Goal: Task Accomplishment & Management: Complete application form

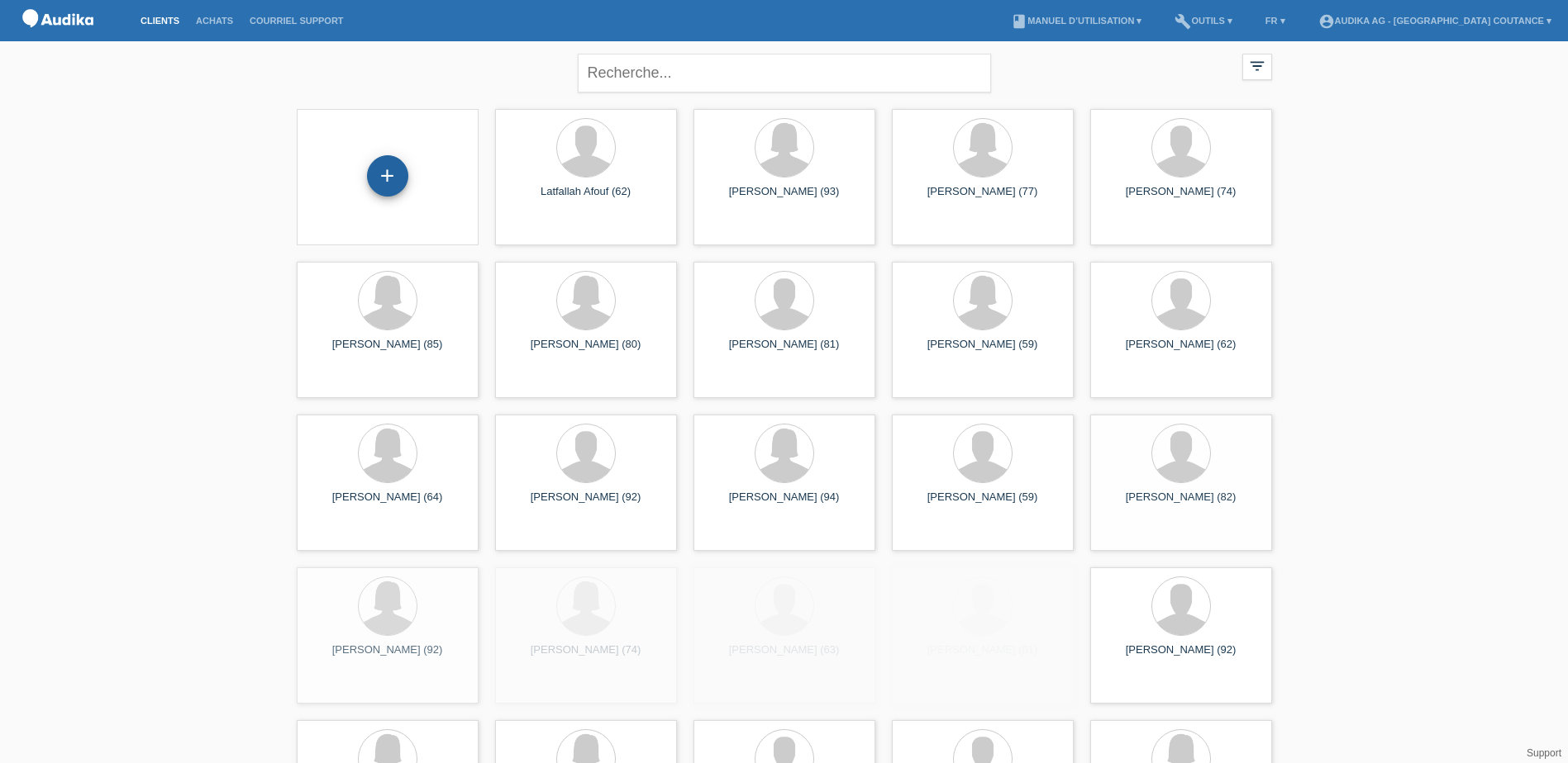
click at [388, 175] on div "+" at bounding box center [388, 176] width 41 height 41
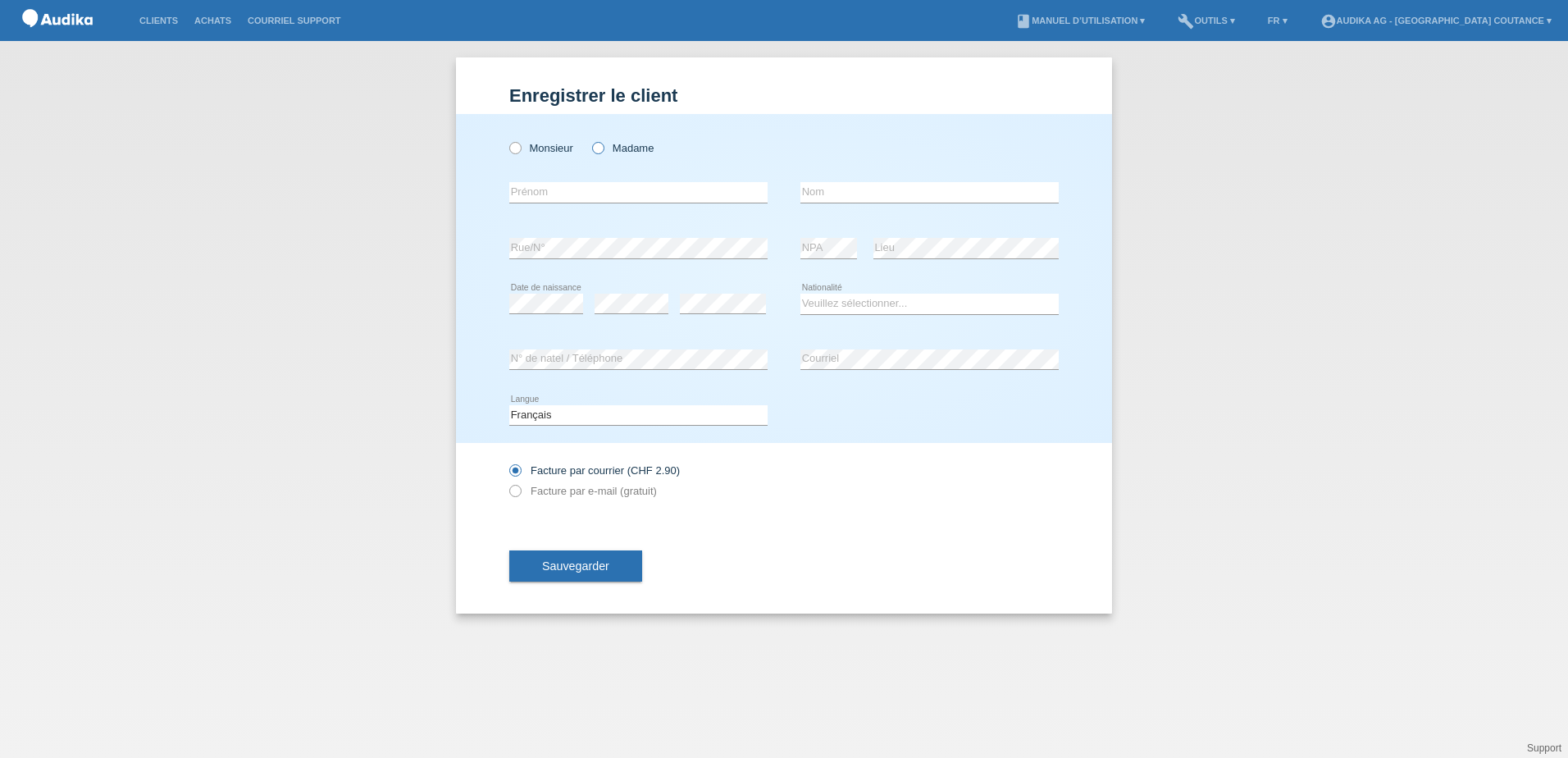
click at [624, 146] on label "Madame" at bounding box center [623, 148] width 61 height 12
click at [602, 146] on input "Madame" at bounding box center [597, 147] width 10 height 10
radio input "true"
click at [809, 190] on input "text" at bounding box center [929, 193] width 258 height 20
paste input "Ammar"
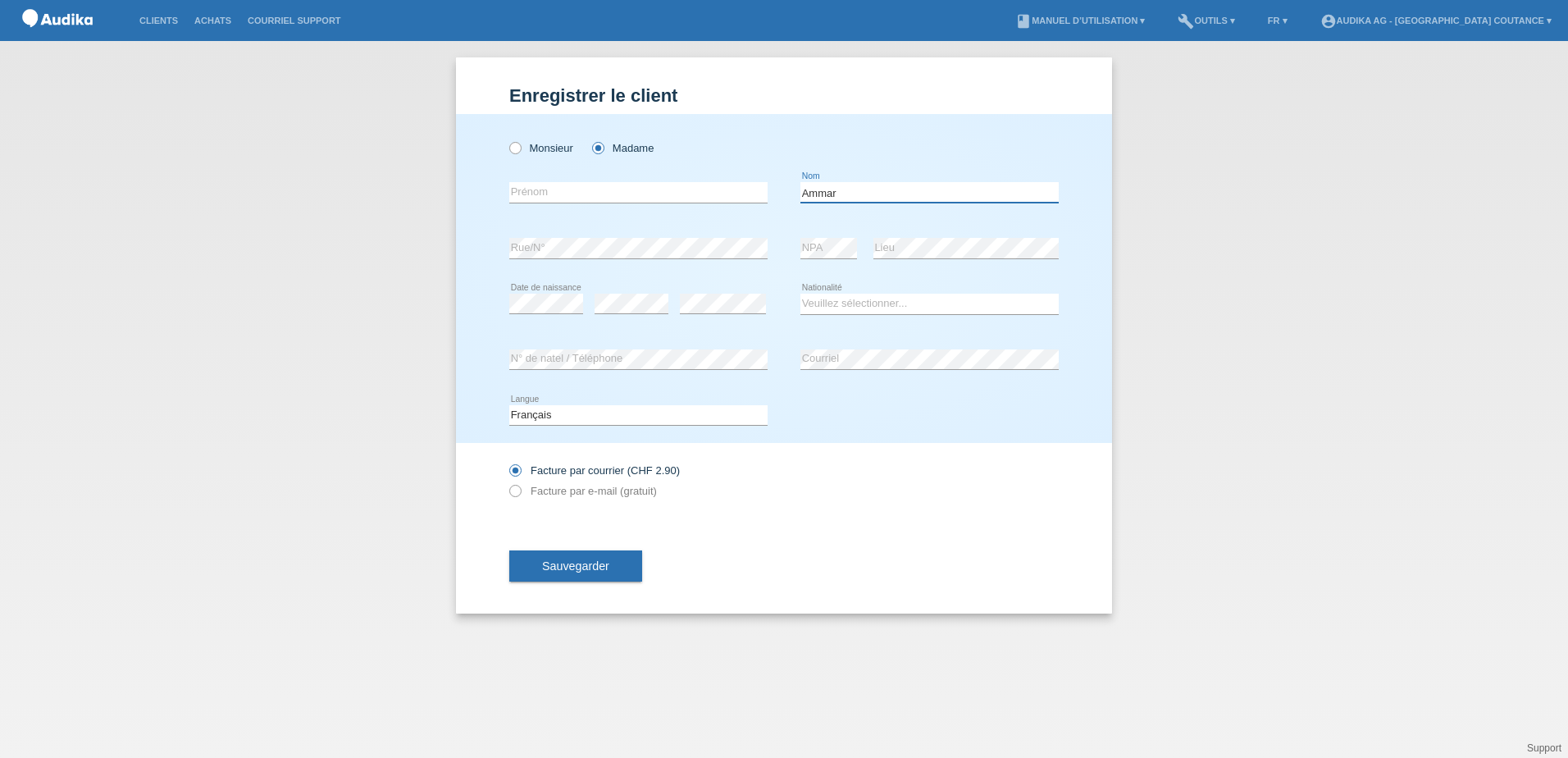
type input "Ammar"
click at [560, 193] on input "text" at bounding box center [639, 193] width 258 height 20
paste input "Leteab"
type input "Leteab"
drag, startPoint x: 831, startPoint y: 309, endPoint x: 830, endPoint y: 317, distance: 8.1
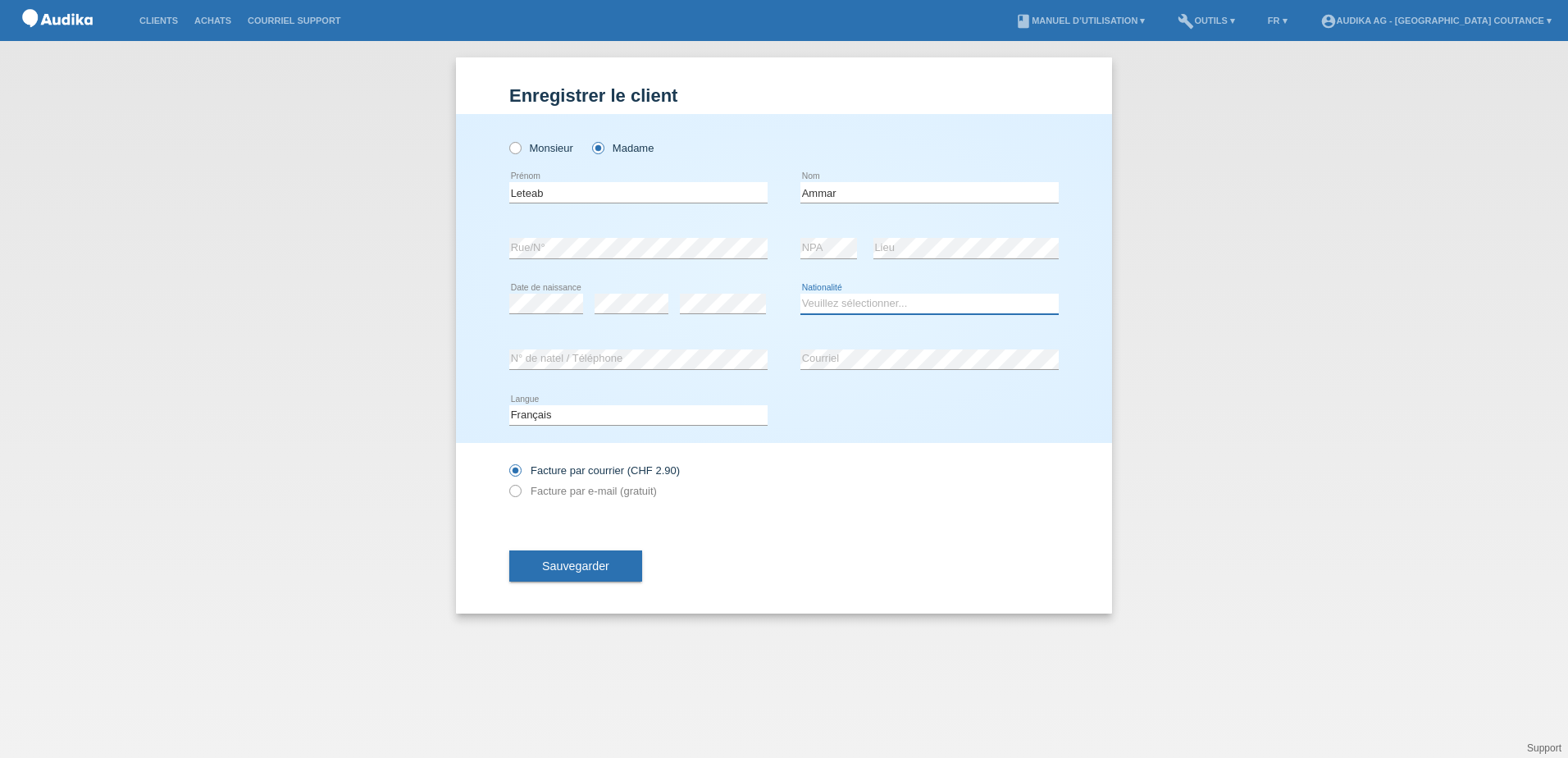
click at [831, 309] on select "Veuillez sélectionner... Suisse Allemagne Autriche Liechtenstein ------------ A…" at bounding box center [929, 303] width 258 height 20
select select "CH"
click at [800, 294] on select "Veuillez sélectionner... Suisse Allemagne Autriche Liechtenstein ------------ A…" at bounding box center [929, 303] width 258 height 20
click at [521, 491] on label "Facture par e-mail (gratuit)" at bounding box center [583, 490] width 148 height 12
click at [510, 492] on div "Enregistrer le client Enregistrer le client Enregistrer le client Monsieur Mada…" at bounding box center [784, 336] width 656 height 556
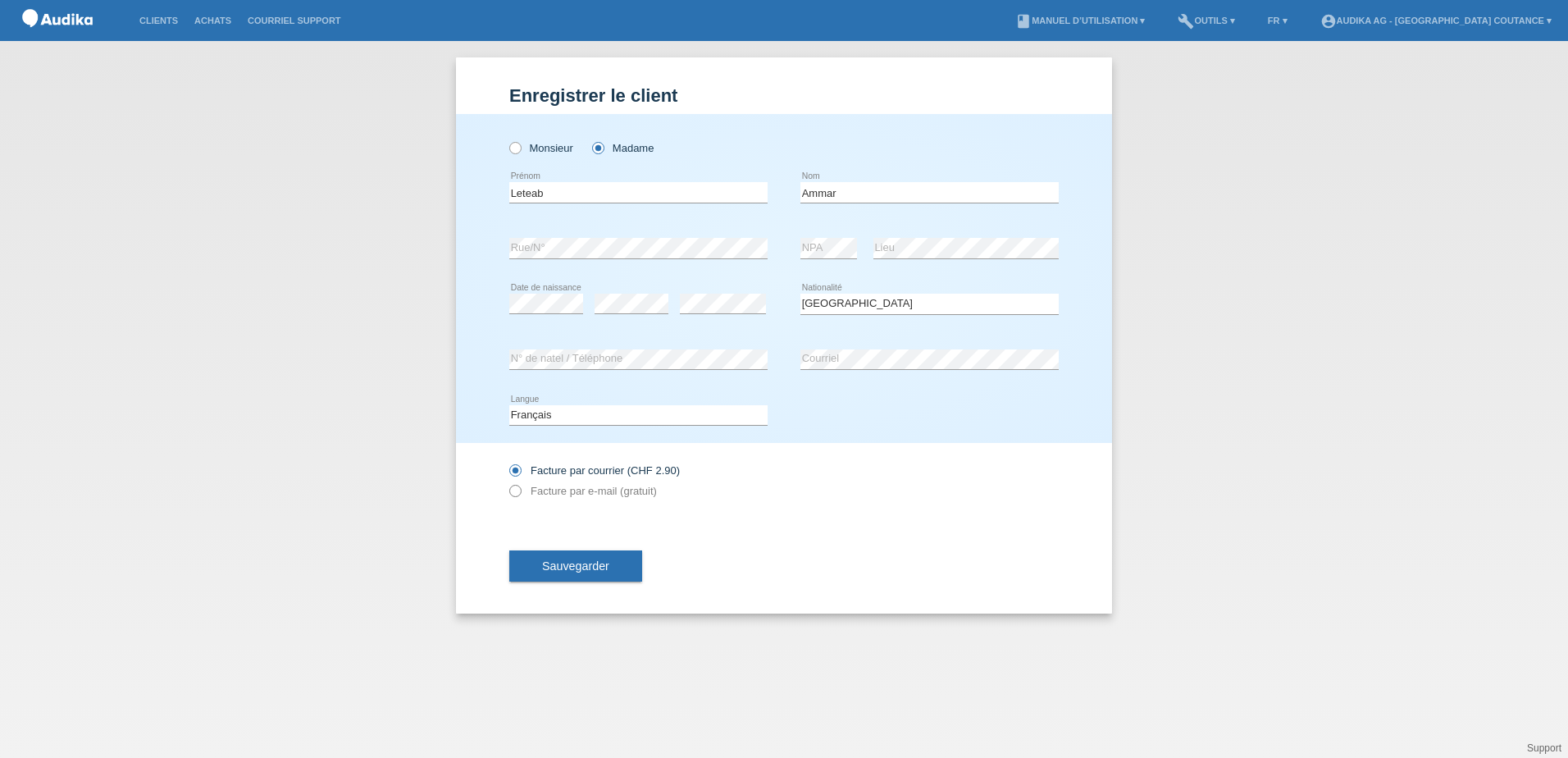
click at [507, 483] on icon at bounding box center [507, 483] width 0 height 0
click at [560, 491] on label "Facture par e-mail (gratuit)" at bounding box center [583, 490] width 148 height 12
click at [520, 491] on input "Facture par e-mail (gratuit)" at bounding box center [514, 495] width 10 height 20
radio input "true"
click at [615, 556] on button "Sauvegarder" at bounding box center [575, 566] width 133 height 32
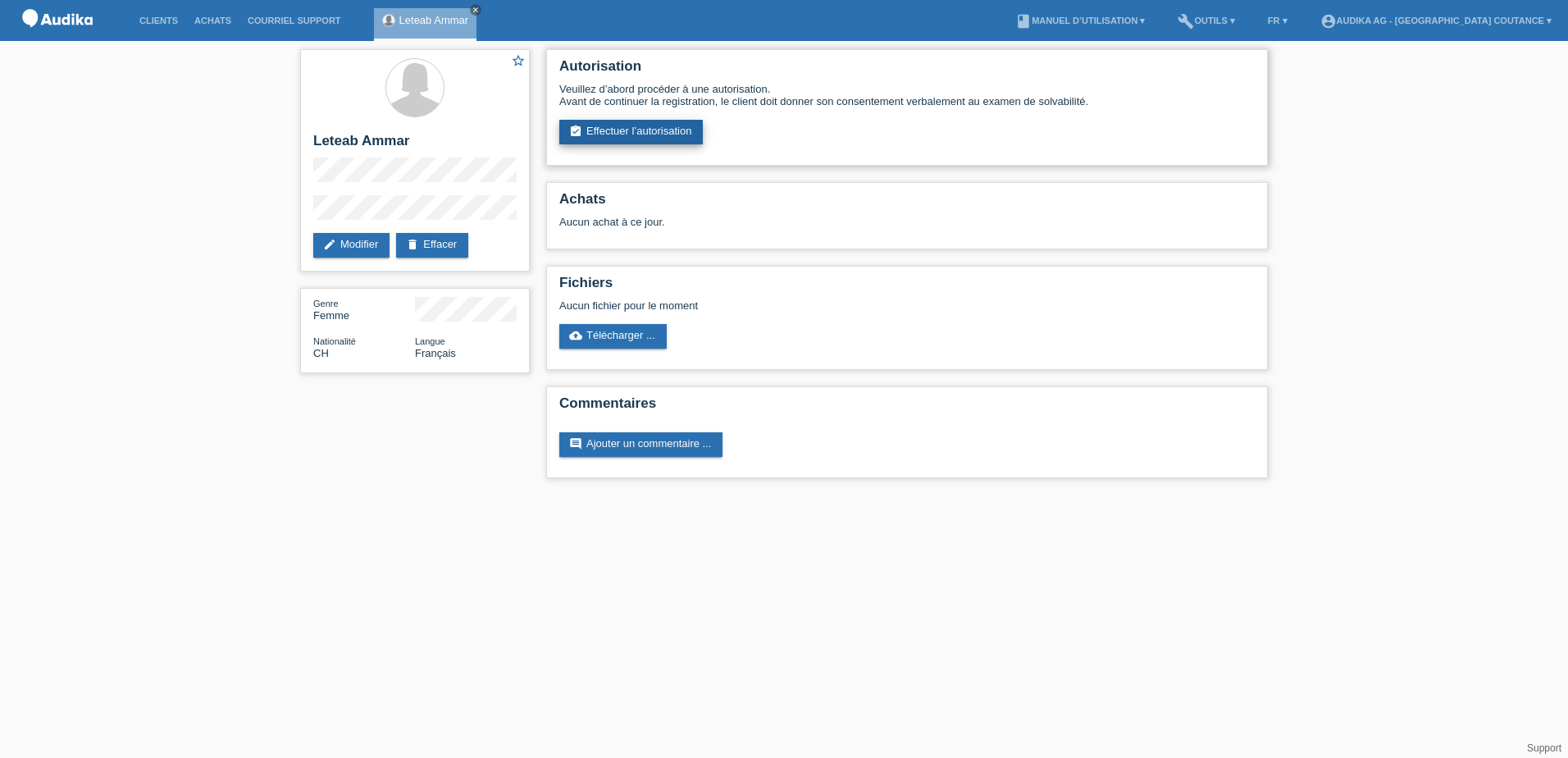
click at [614, 125] on link "assignment_turned_in Effectuer l’autorisation" at bounding box center [631, 132] width 143 height 24
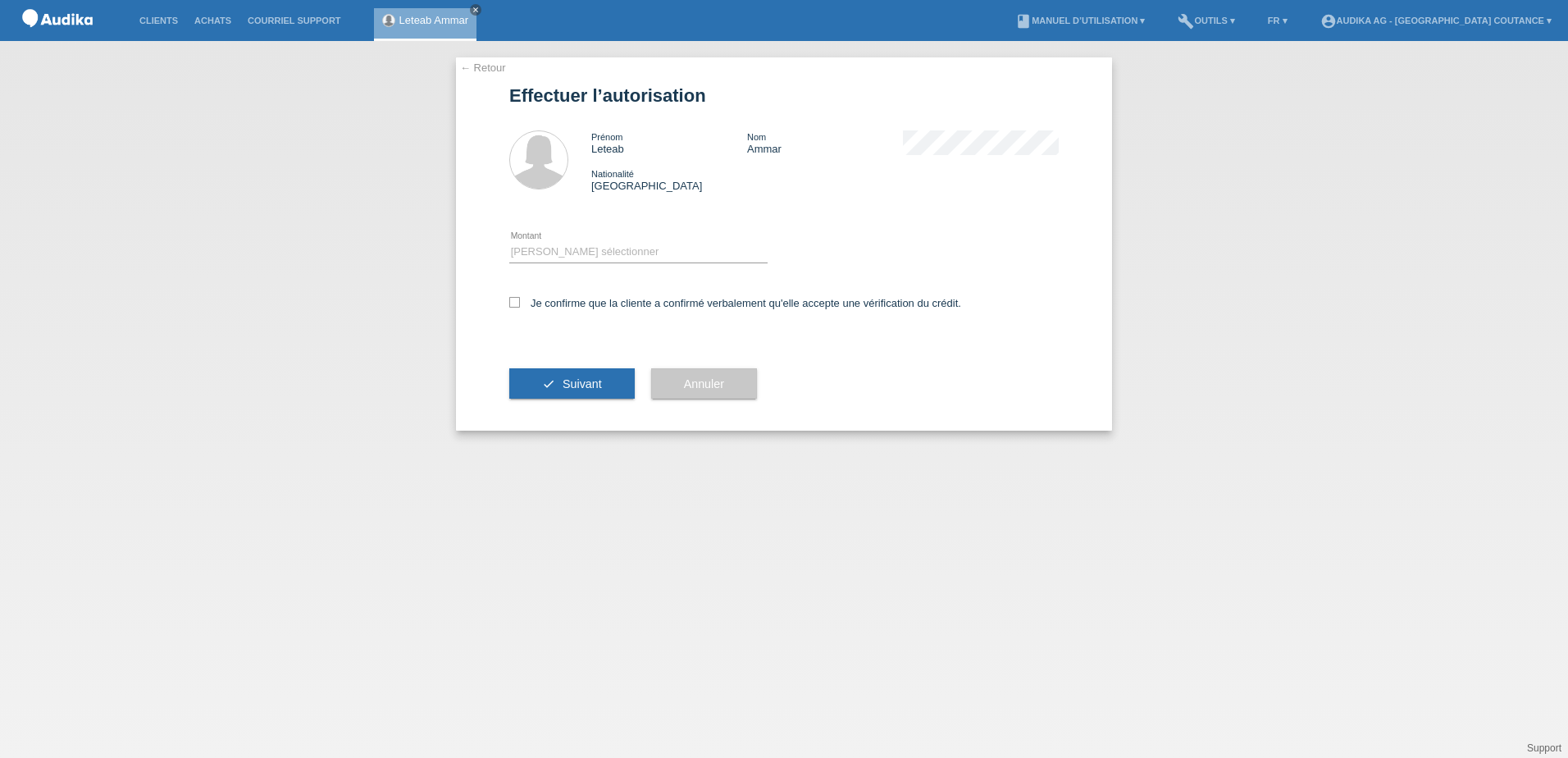
click at [541, 265] on div "Veuillez sélectionner CHF 1.00 - CHF 499.00 CHF 500.00 - CHF 1'999.00 CHF 2'000…" at bounding box center [639, 253] width 258 height 56
click at [554, 255] on select "Veuillez sélectionner CHF 1.00 - CHF 499.00 CHF 500.00 - CHF 1'999.00 CHF 2'000…" at bounding box center [639, 251] width 258 height 20
select select "3"
click at [509, 242] on select "Veuillez sélectionner CHF 1.00 - CHF 499.00 CHF 500.00 - CHF 1'999.00 CHF 2'000…" at bounding box center [639, 251] width 258 height 20
click at [521, 299] on label "Je confirme que la cliente a confirmé verbalement qu'elle accepte une vérificat…" at bounding box center [735, 302] width 452 height 12
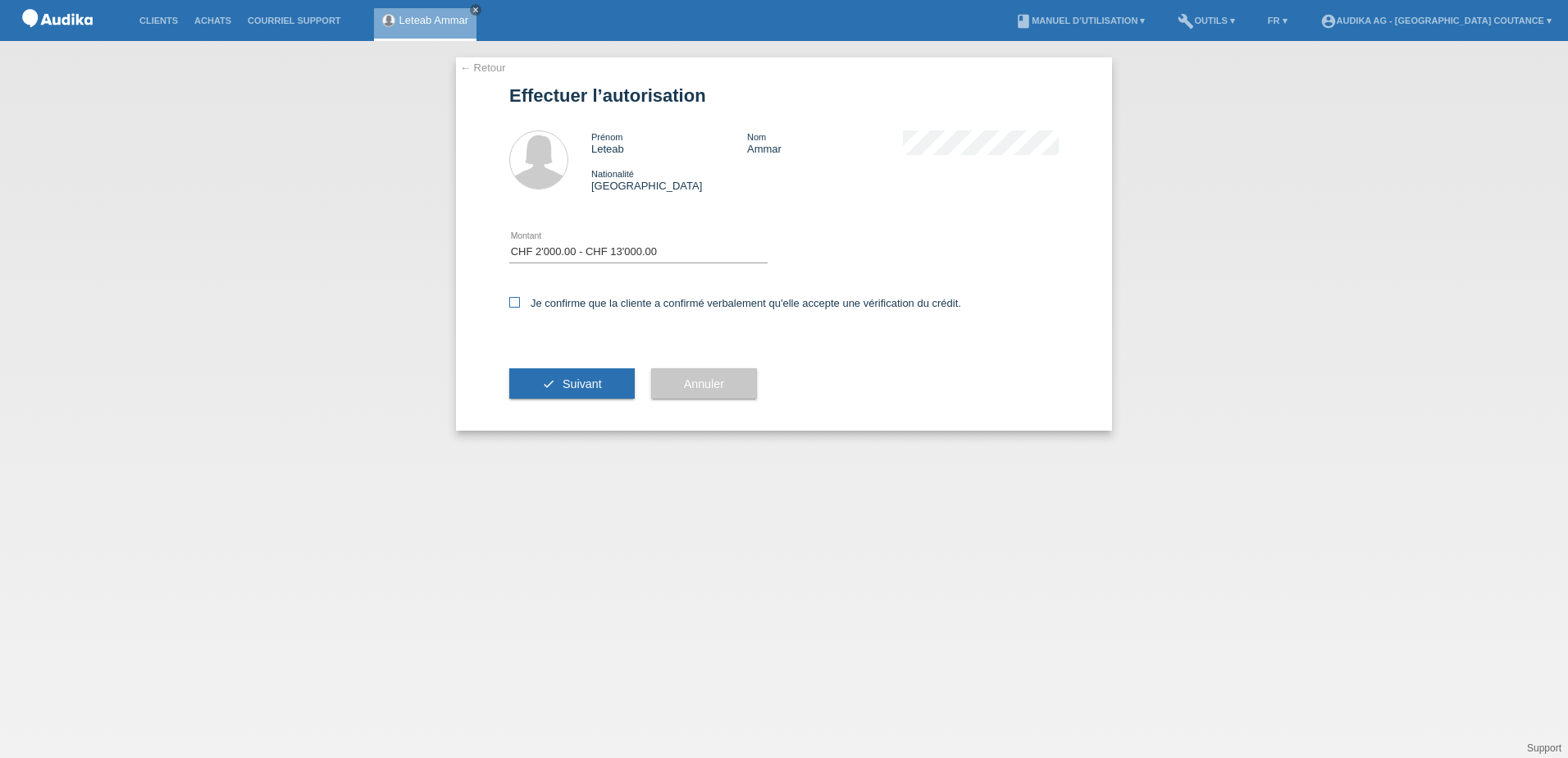
click at [520, 299] on input "Je confirme que la cliente a confirmé verbalement qu'elle accepte une vérificat…" at bounding box center [514, 301] width 10 height 10
checkbox input "true"
click at [558, 380] on button "check Suivant" at bounding box center [572, 384] width 125 height 32
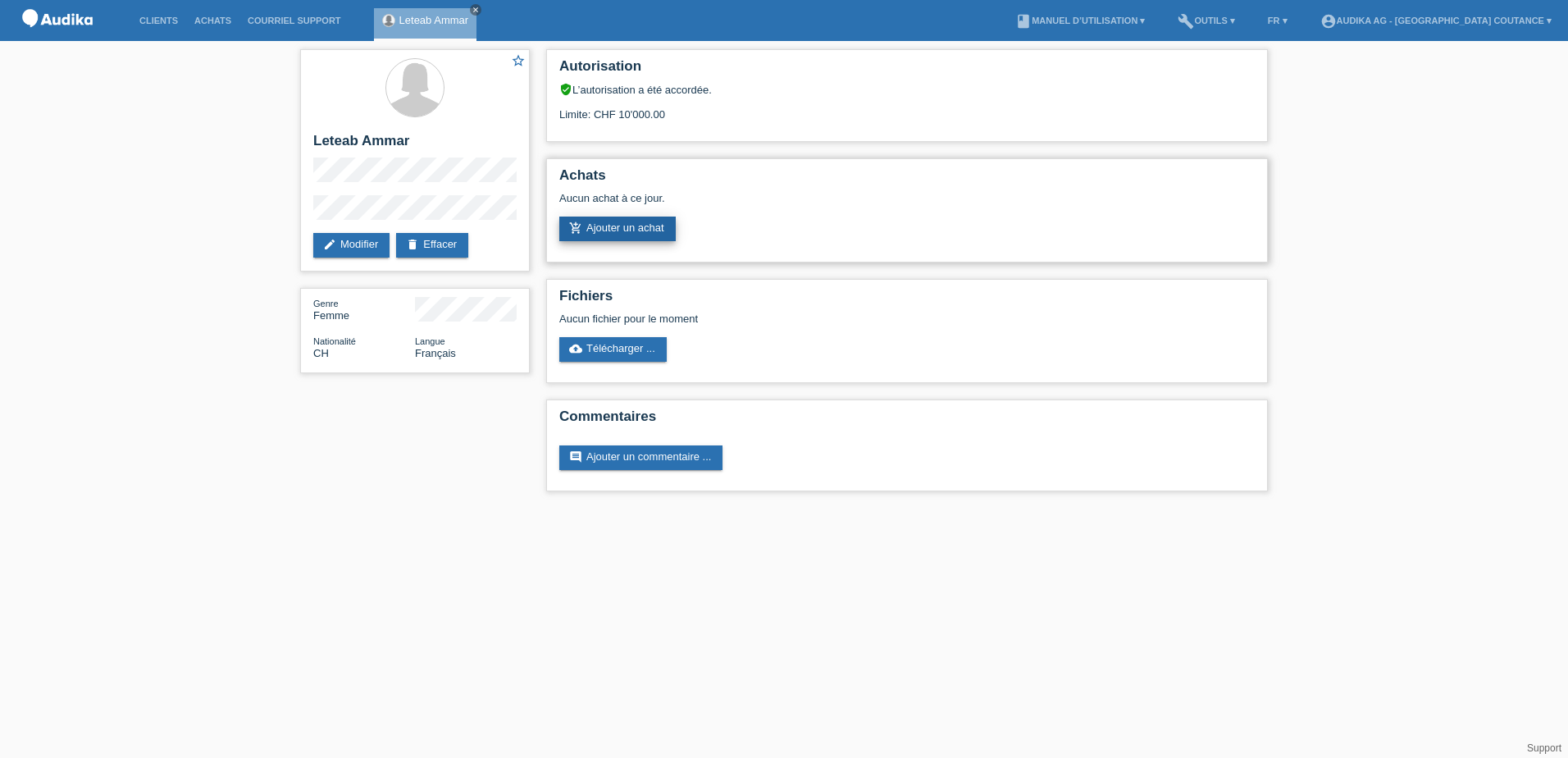
click at [643, 222] on link "add_shopping_cart Ajouter un achat" at bounding box center [617, 229] width 116 height 24
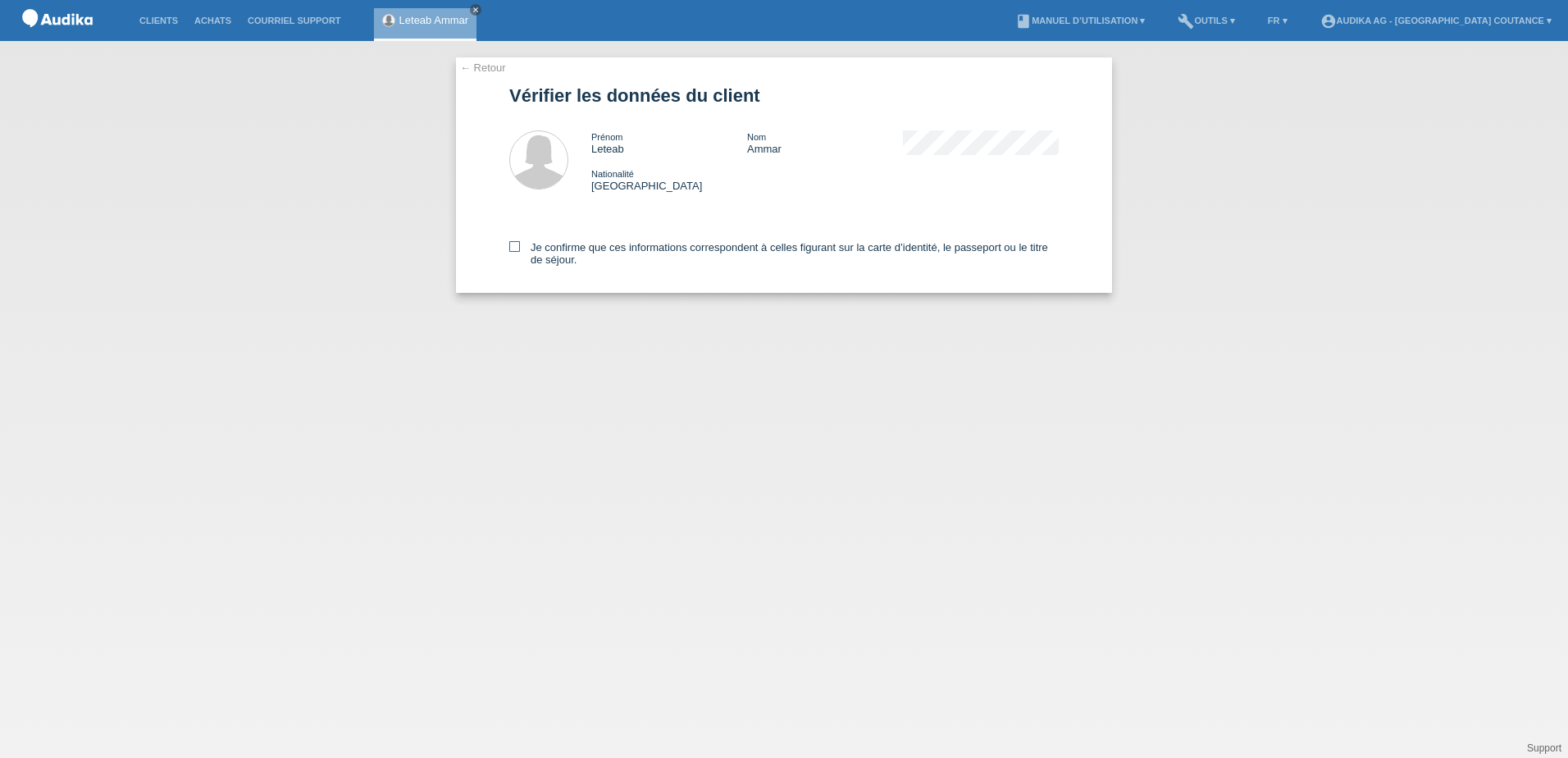
click at [522, 246] on label "Je confirme que ces informations correspondent à celles figurant sur la carte d…" at bounding box center [784, 253] width 549 height 24
click at [520, 246] on input "Je confirme que ces informations correspondent à celles figurant sur la carte d…" at bounding box center [514, 246] width 10 height 10
checkbox input "true"
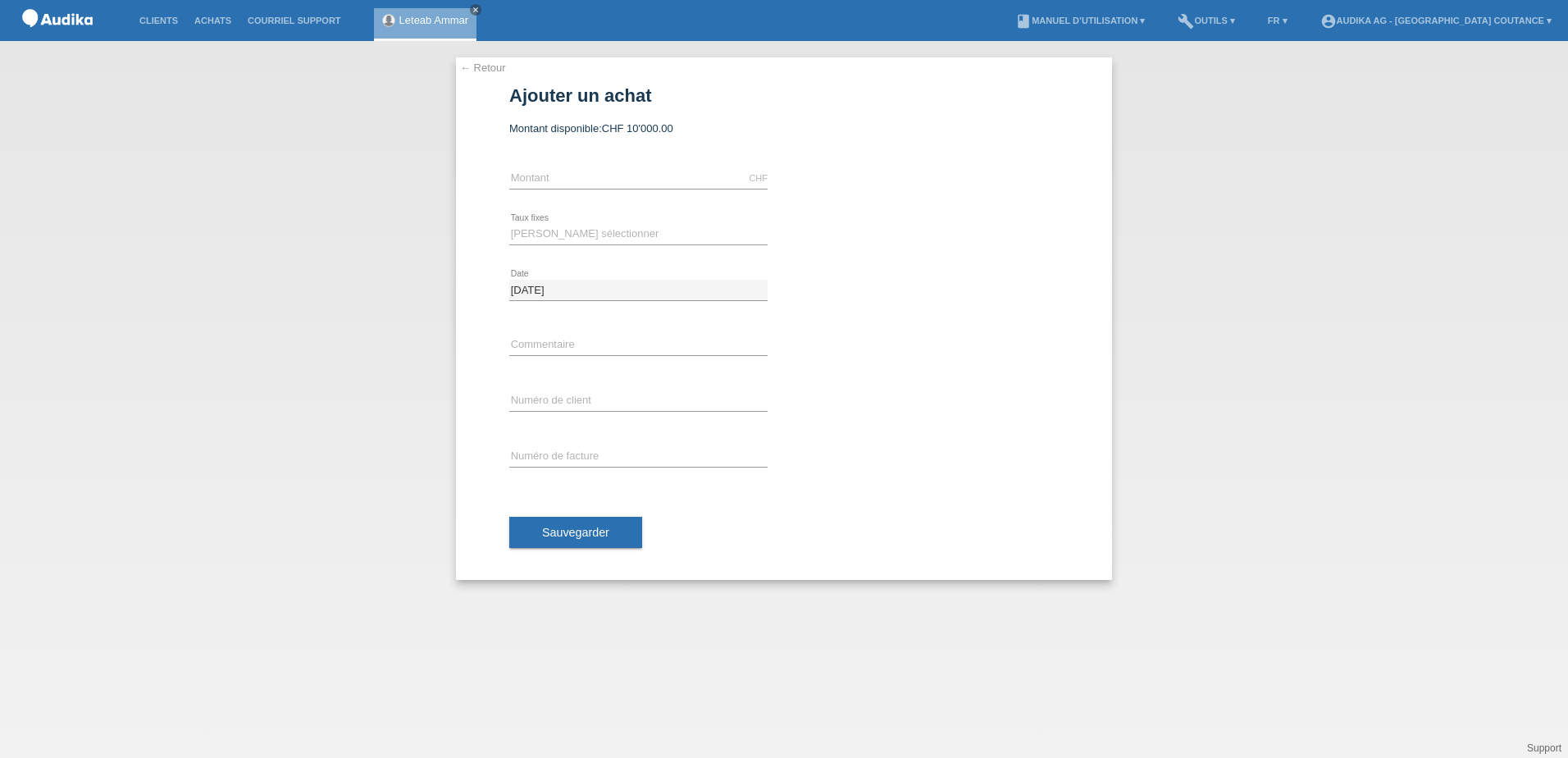
click at [610, 192] on div "CHF error Montant" at bounding box center [639, 179] width 258 height 56
click at [584, 178] on input "text" at bounding box center [639, 179] width 258 height 20
type input "6185.00"
click at [529, 232] on select "Veuillez sélectionner 12 versements 24 versements" at bounding box center [639, 233] width 258 height 20
select select "177"
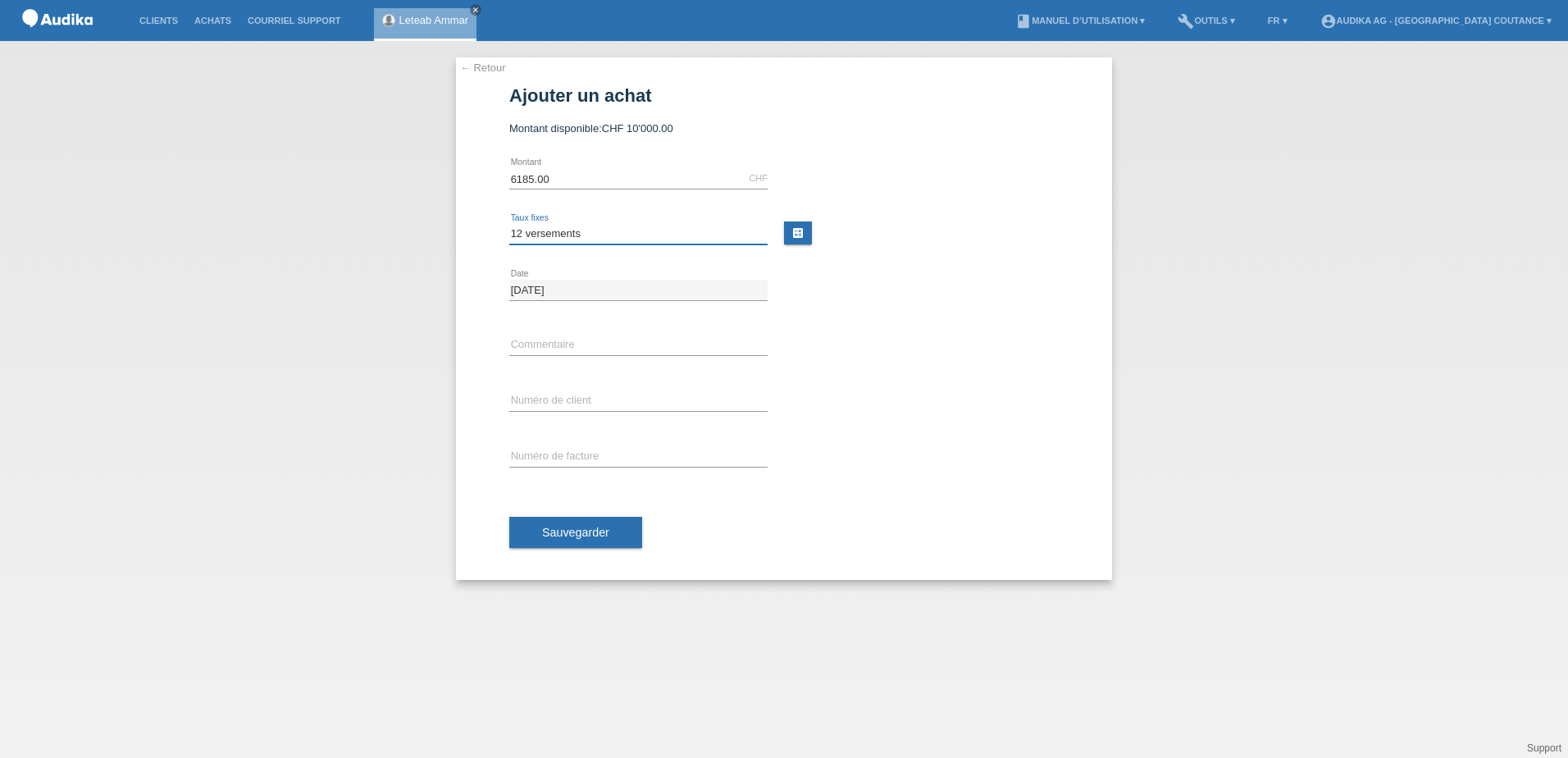
click at [509, 224] on select "Veuillez sélectionner 12 versements 24 versements" at bounding box center [639, 233] width 258 height 20
paste input "1481618"
type input "C1481618"
click at [551, 457] on input "SOI" at bounding box center [639, 458] width 258 height 20
type input "SOI000448872"
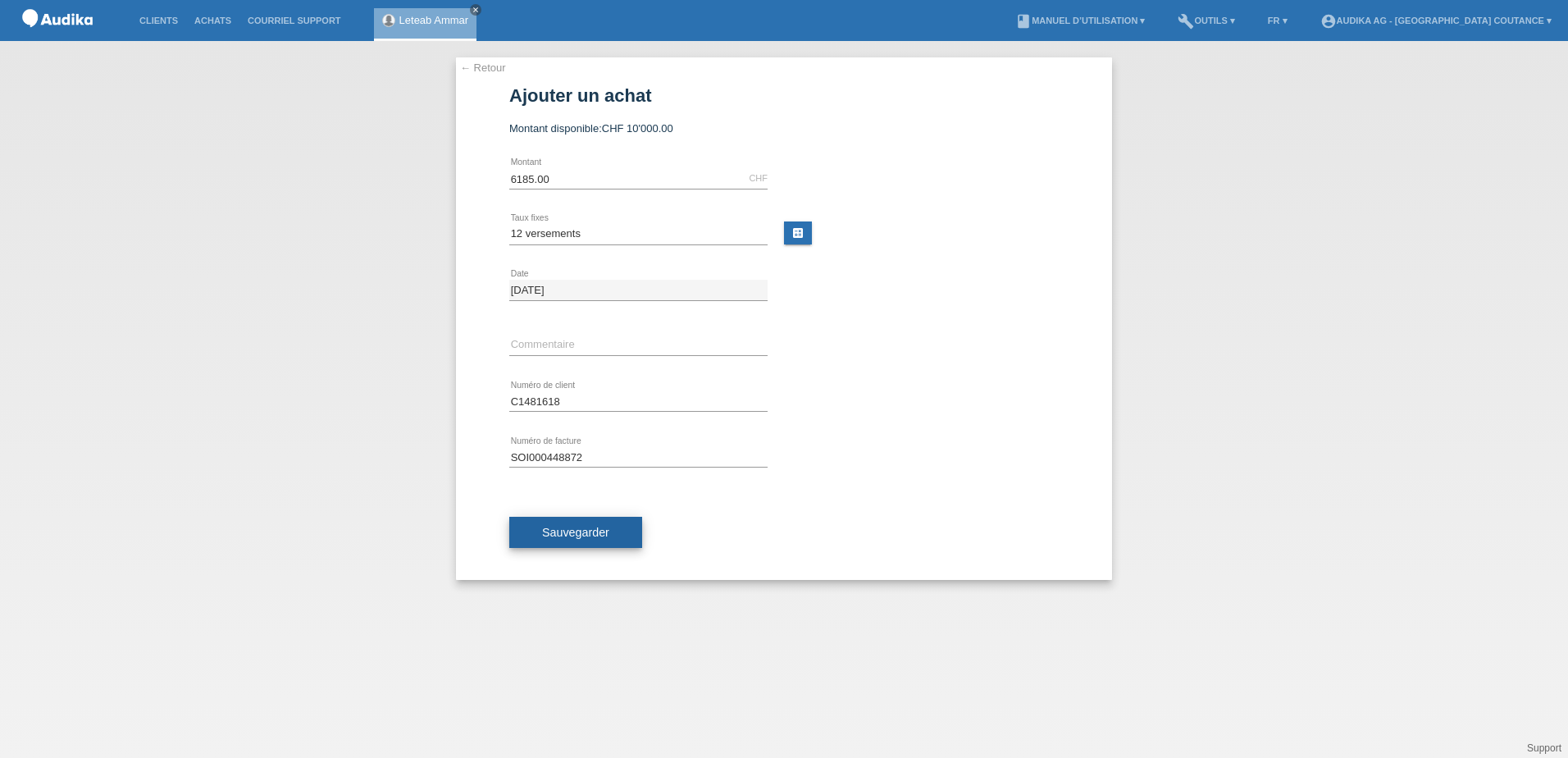
click at [594, 539] on button "Sauvegarder" at bounding box center [575, 533] width 133 height 32
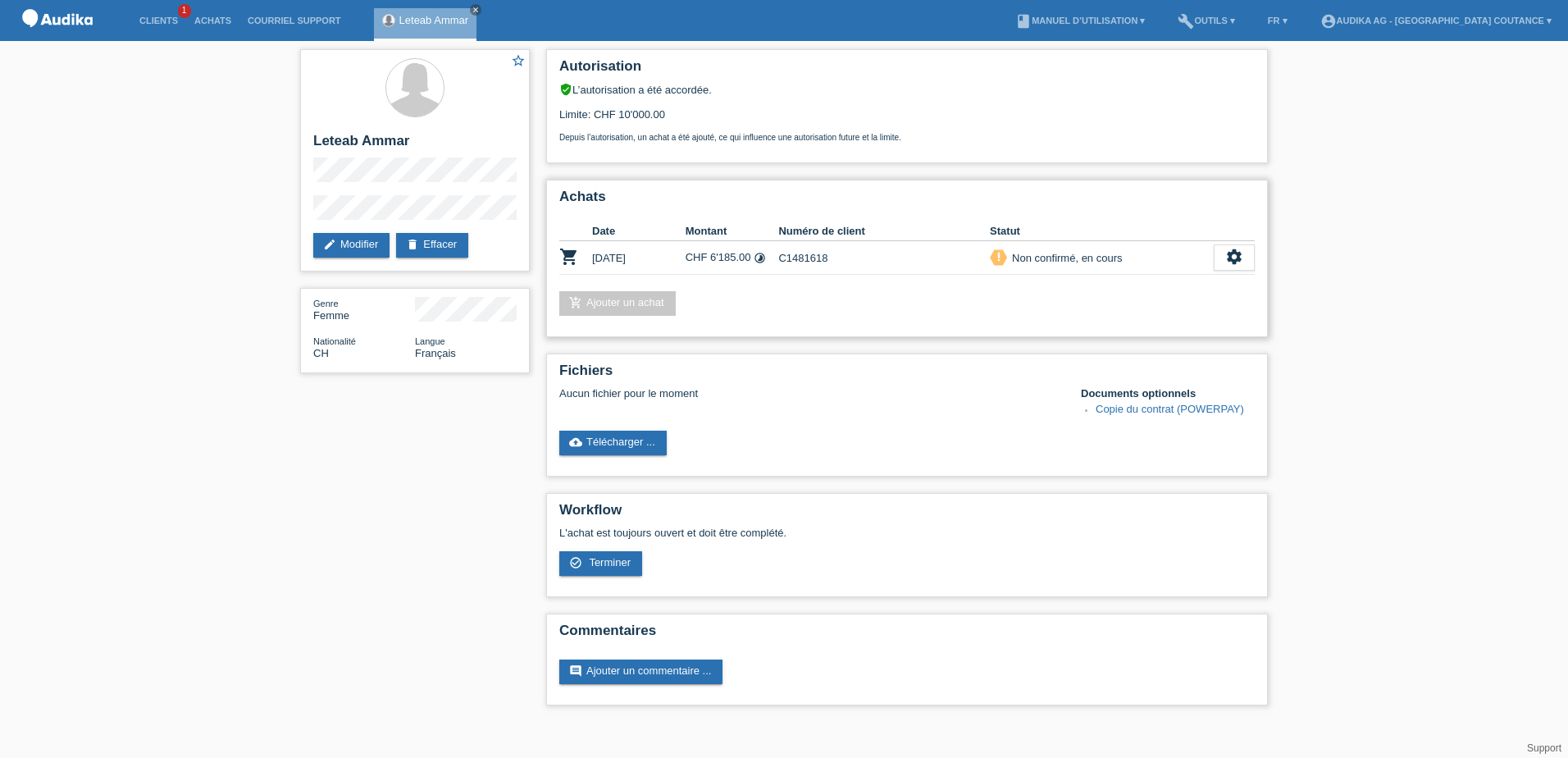
drag, startPoint x: 1221, startPoint y: 250, endPoint x: 1192, endPoint y: 267, distance: 33.6
click at [1221, 251] on div "settings" at bounding box center [1234, 258] width 41 height 26
click at [1120, 327] on span "Terminer" at bounding box center [1120, 332] width 46 height 20
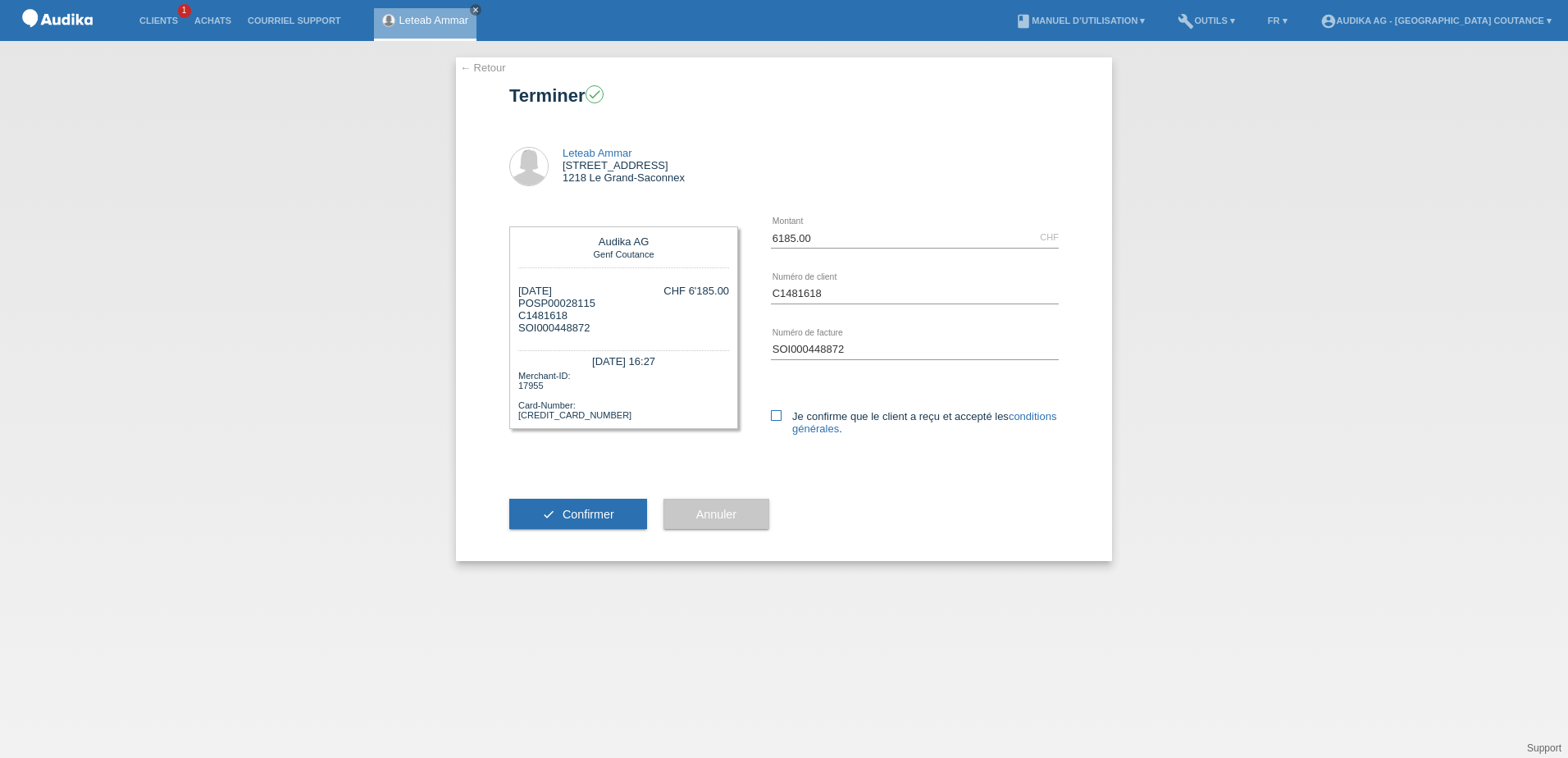
click at [771, 417] on icon at bounding box center [775, 415] width 10 height 10
click at [771, 417] on input "Je confirme que le client a reçu et accepté les conditions générales ." at bounding box center [775, 415] width 10 height 10
checkbox input "true"
click at [1303, 395] on div "← Retour Terminer check Leteab Ammar 35 chemin des Coudriers 1218 Le Grand-Saco…" at bounding box center [784, 399] width 1568 height 717
click at [597, 505] on button "check Confirmer" at bounding box center [578, 514] width 138 height 32
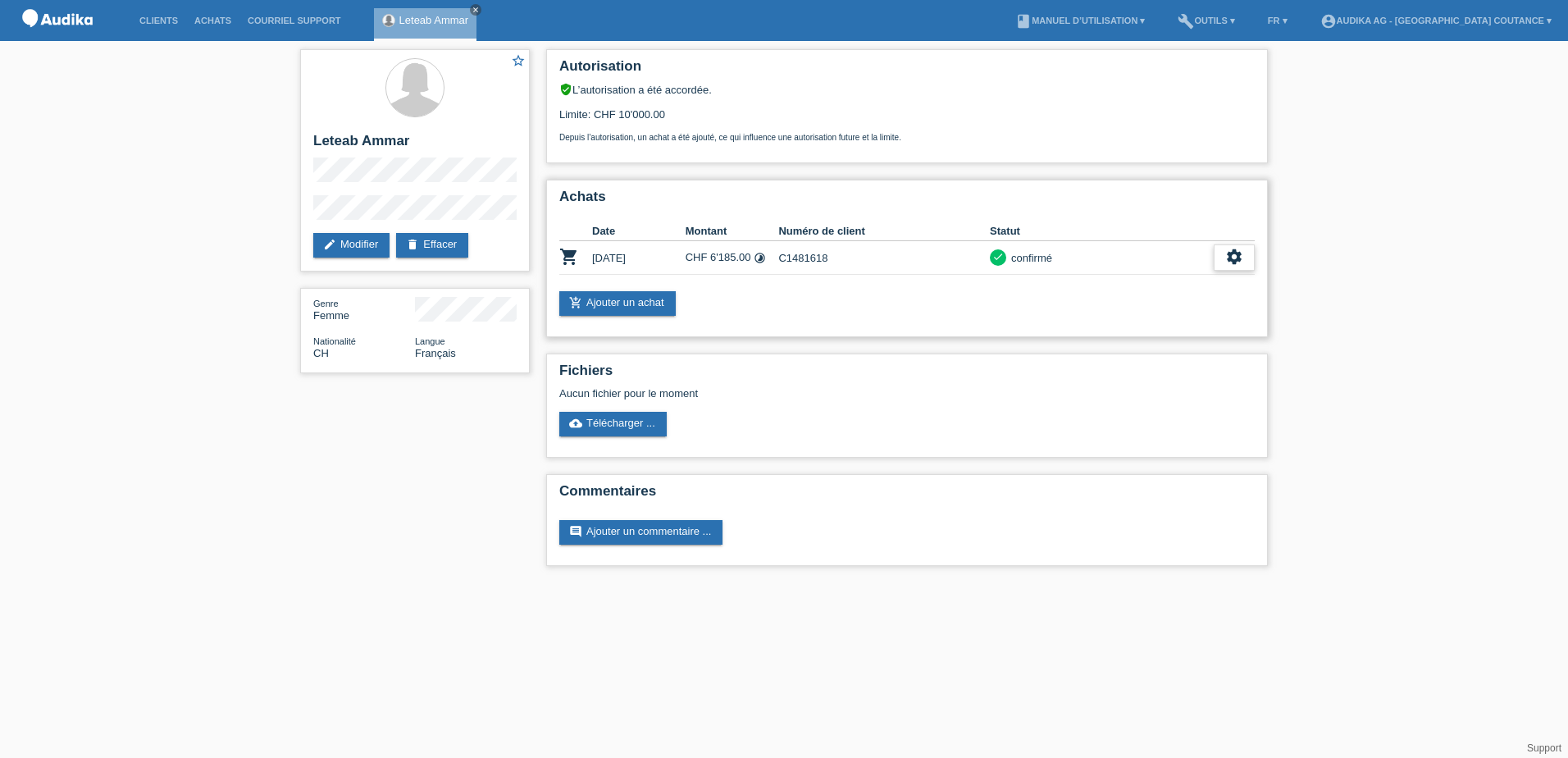
click at [1217, 257] on div "settings" at bounding box center [1234, 258] width 41 height 26
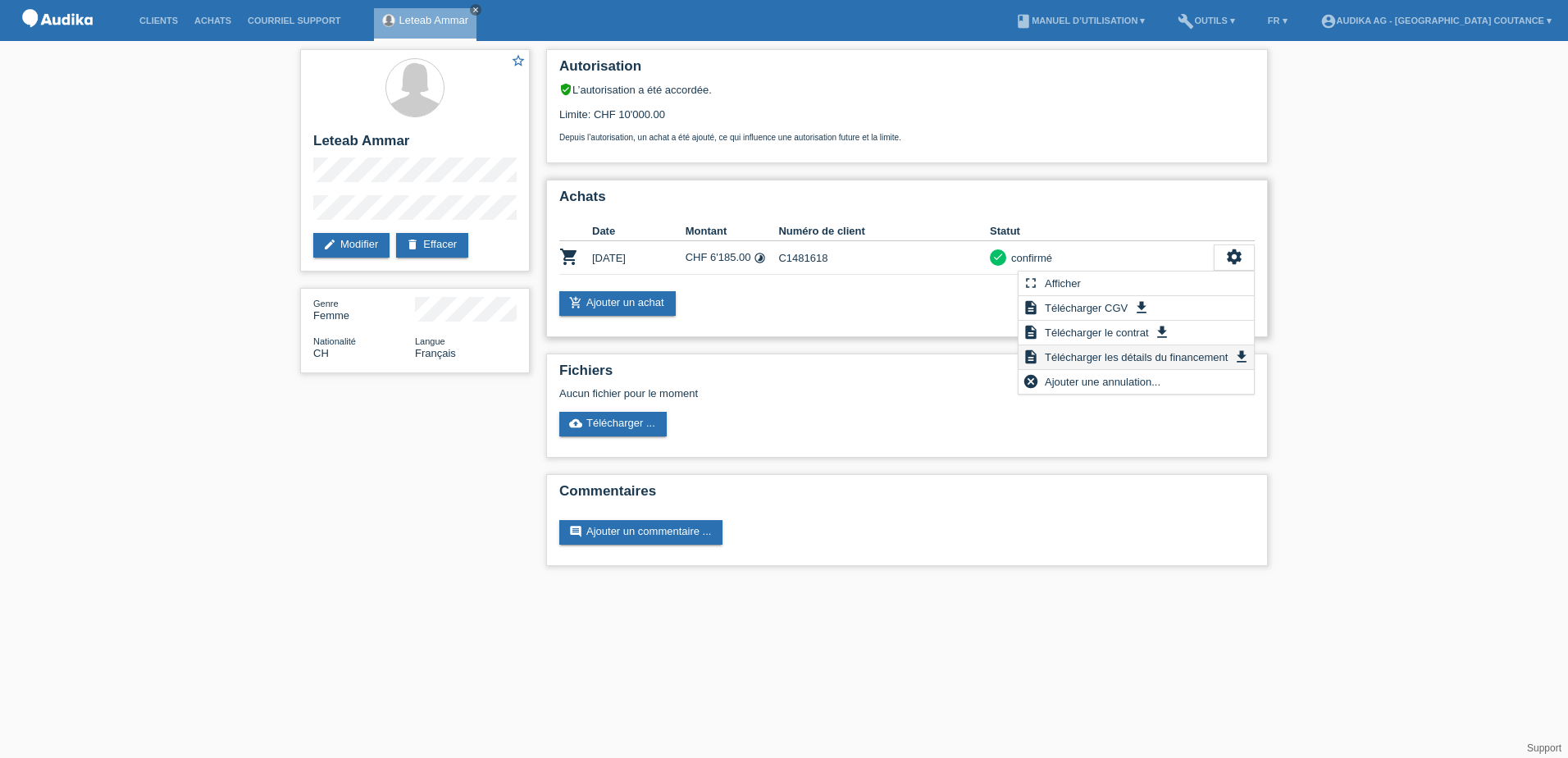
click at [1078, 360] on span "Télécharger les détails du financement" at bounding box center [1136, 356] width 188 height 20
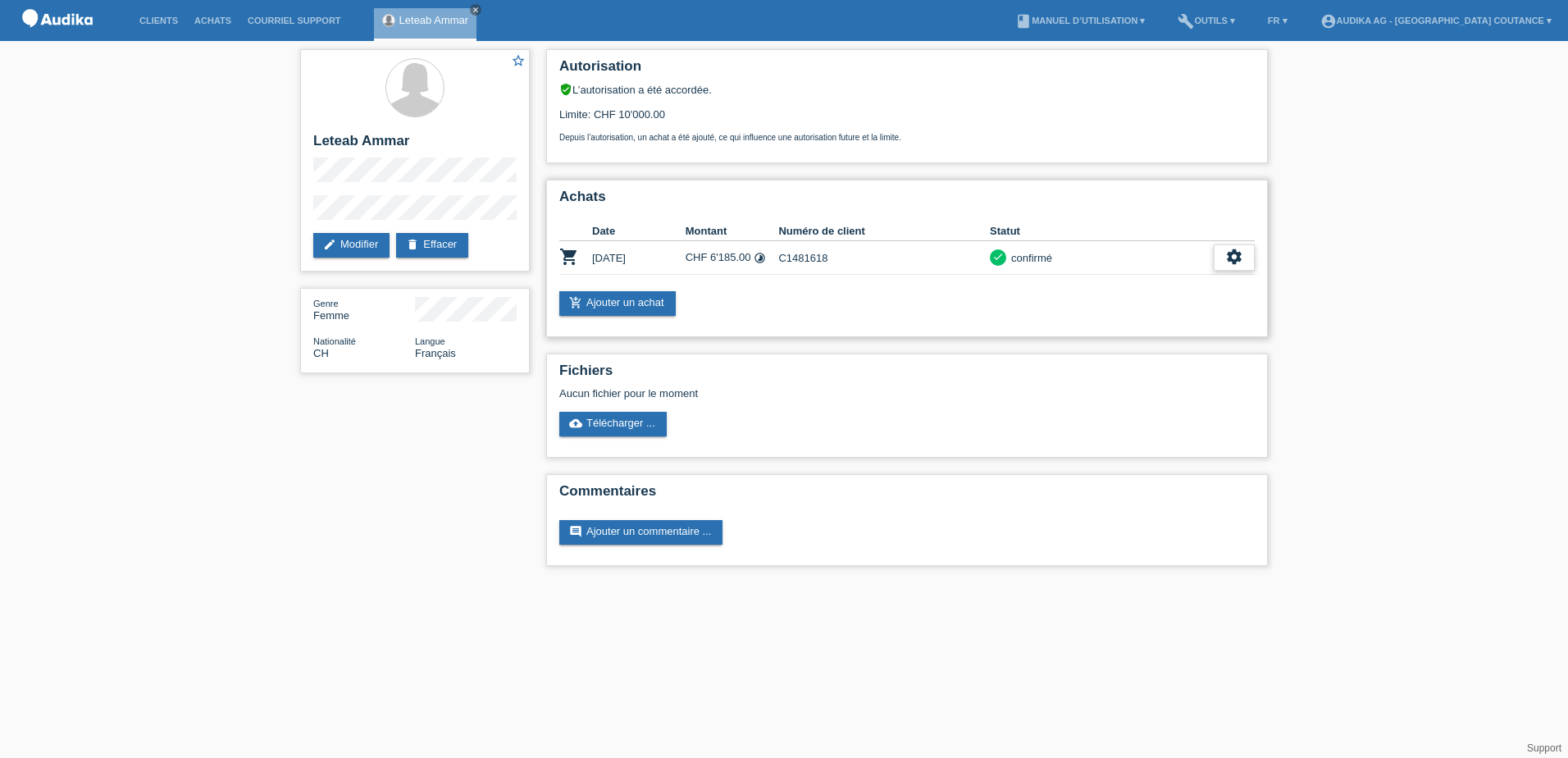
click at [1232, 257] on icon "settings" at bounding box center [1233, 256] width 18 height 18
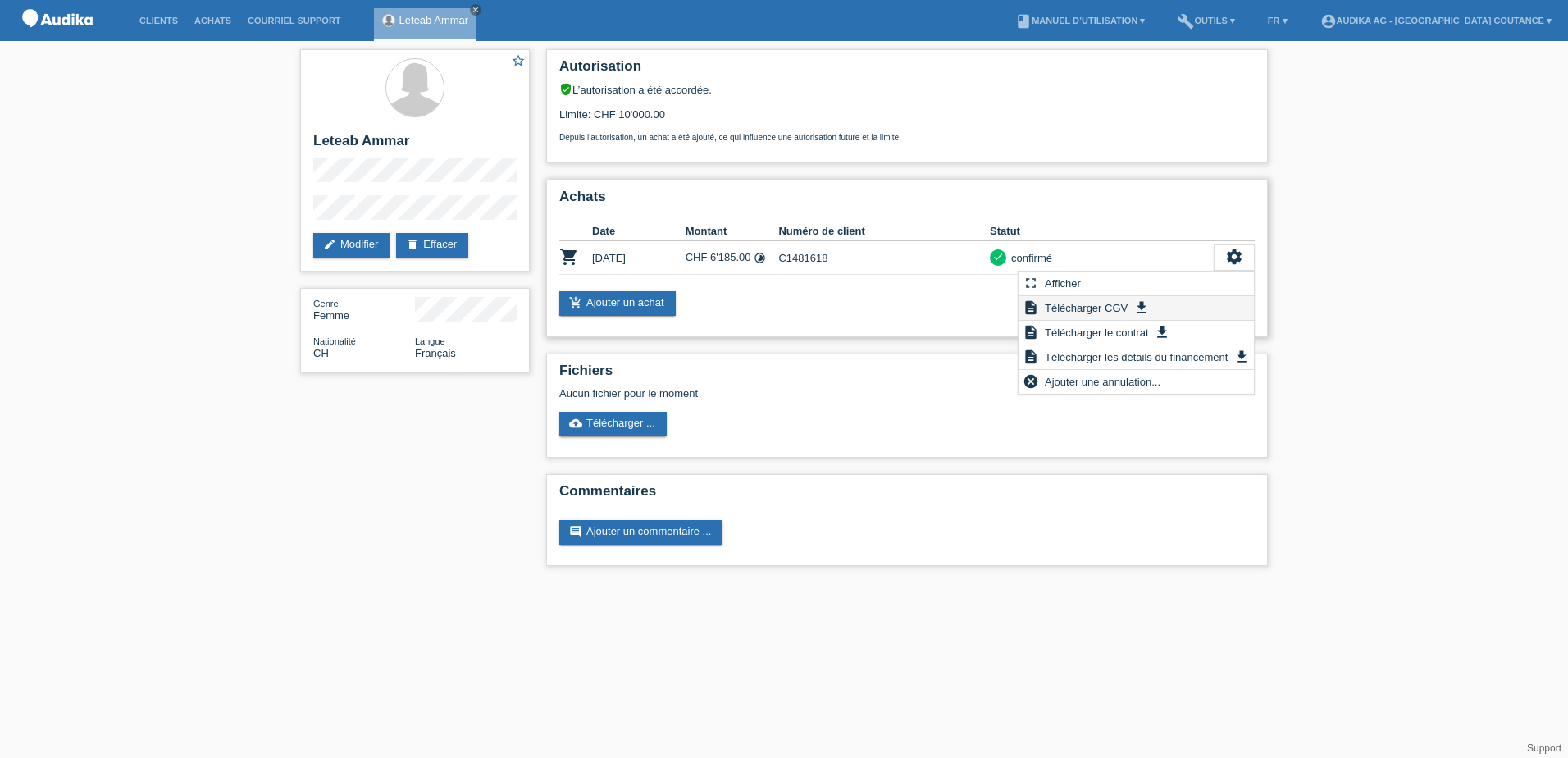
click at [1074, 303] on span "Télécharger CGV" at bounding box center [1086, 307] width 87 height 20
click at [1127, 329] on span "Télécharger le contrat" at bounding box center [1096, 332] width 108 height 20
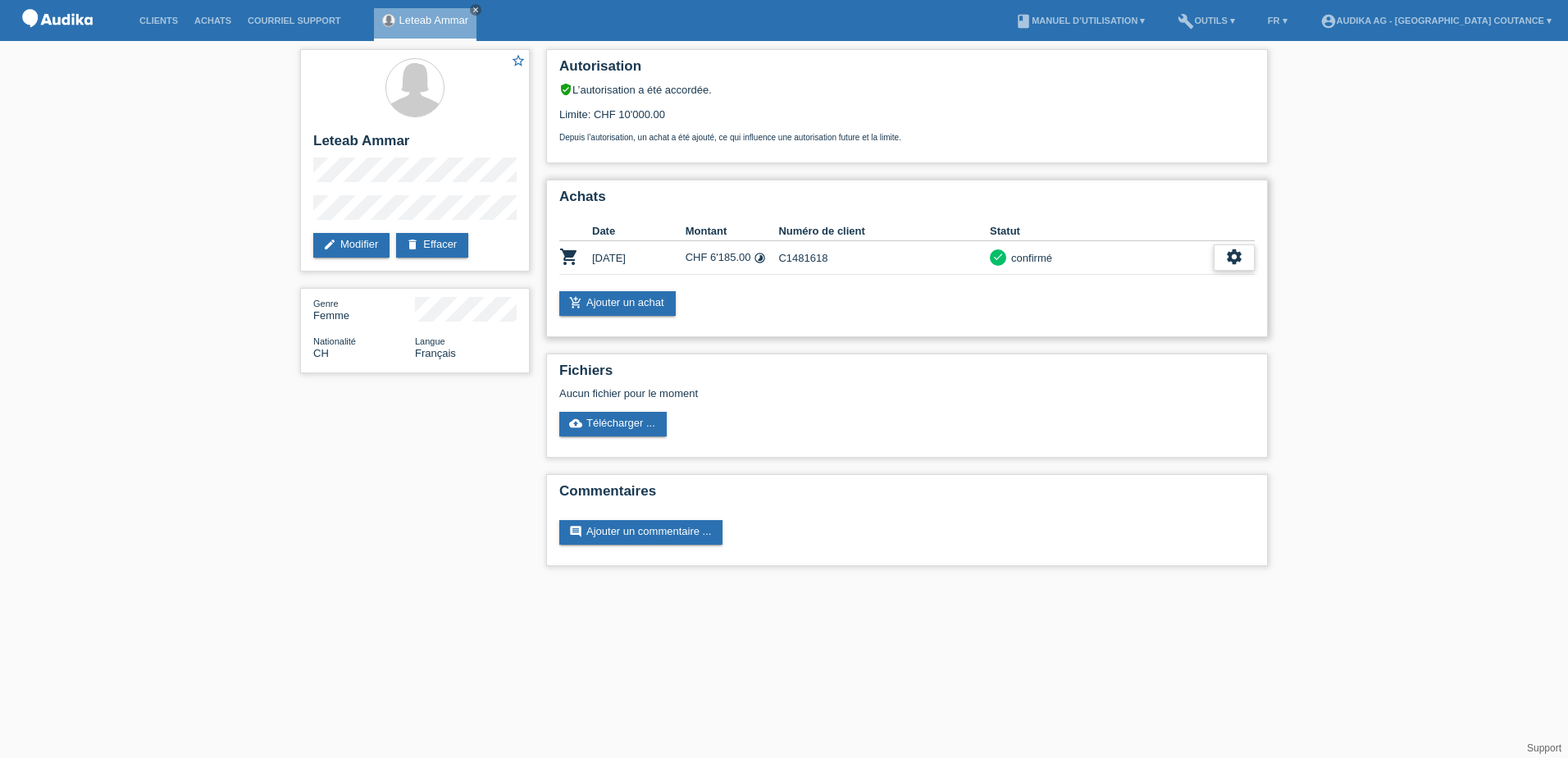
click at [1236, 258] on icon "settings" at bounding box center [1233, 256] width 18 height 18
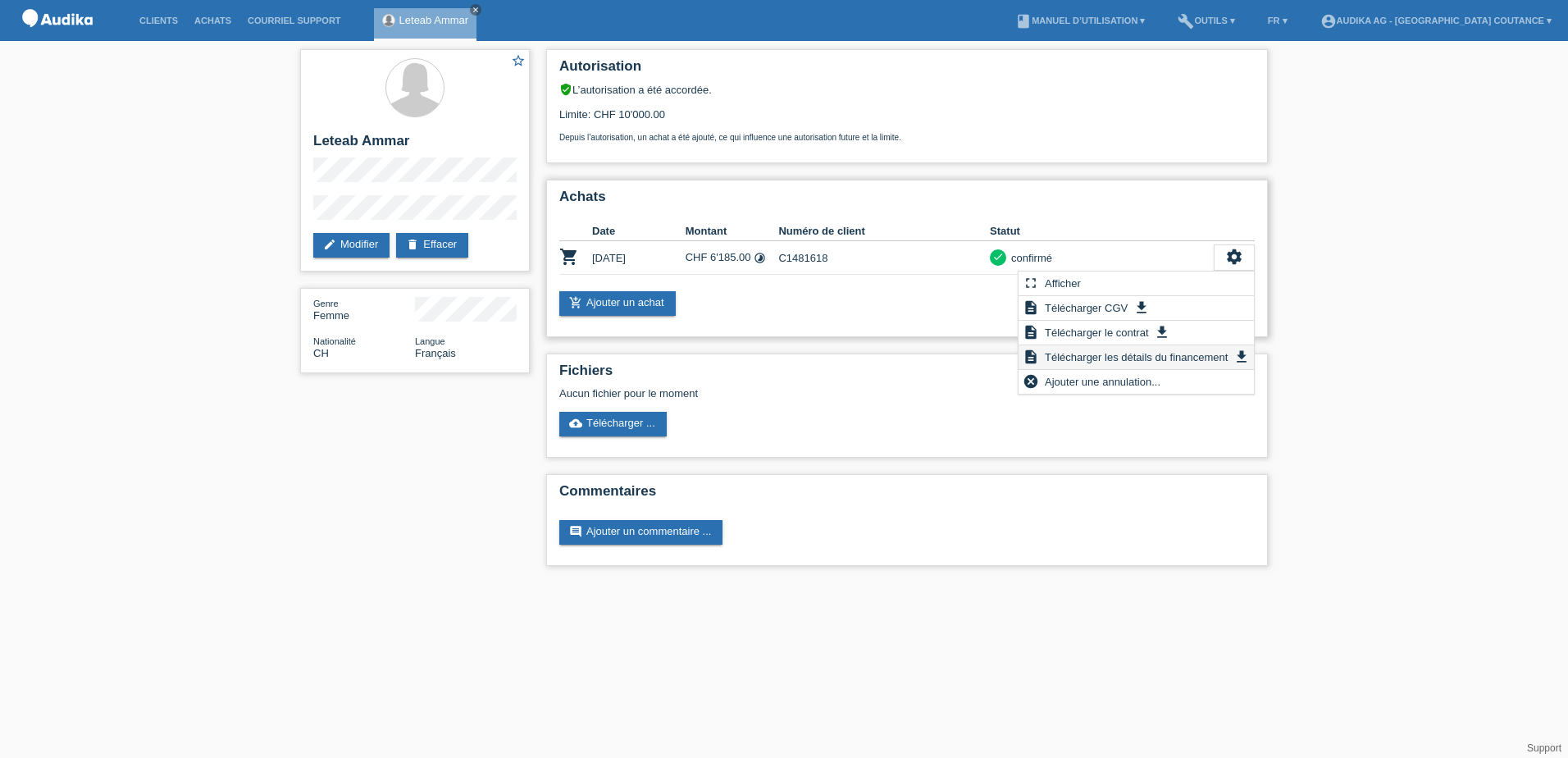
click at [1223, 354] on span "Télécharger les détails du financement" at bounding box center [1136, 356] width 188 height 20
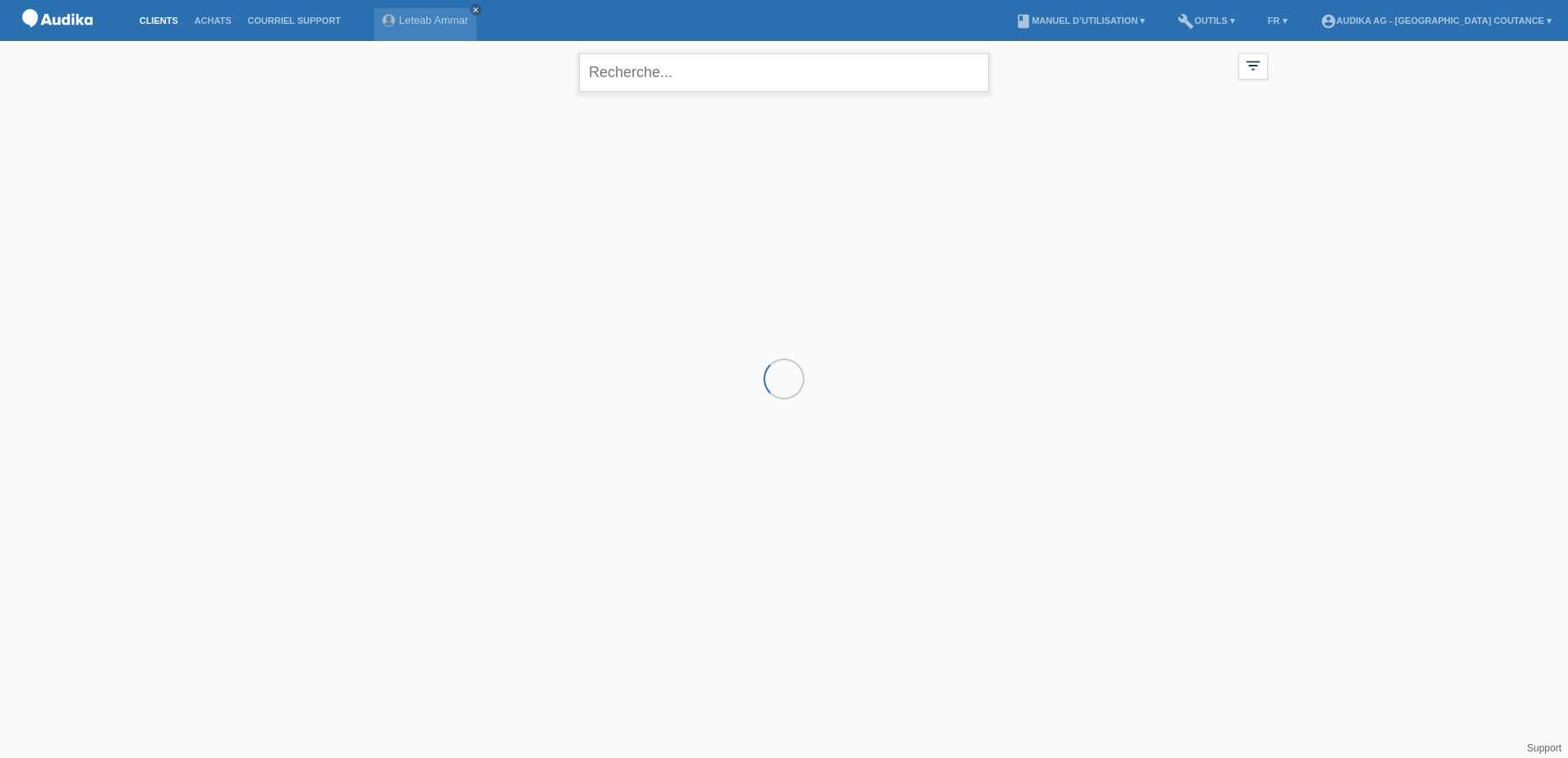
click at [685, 82] on input "text" at bounding box center [784, 72] width 410 height 38
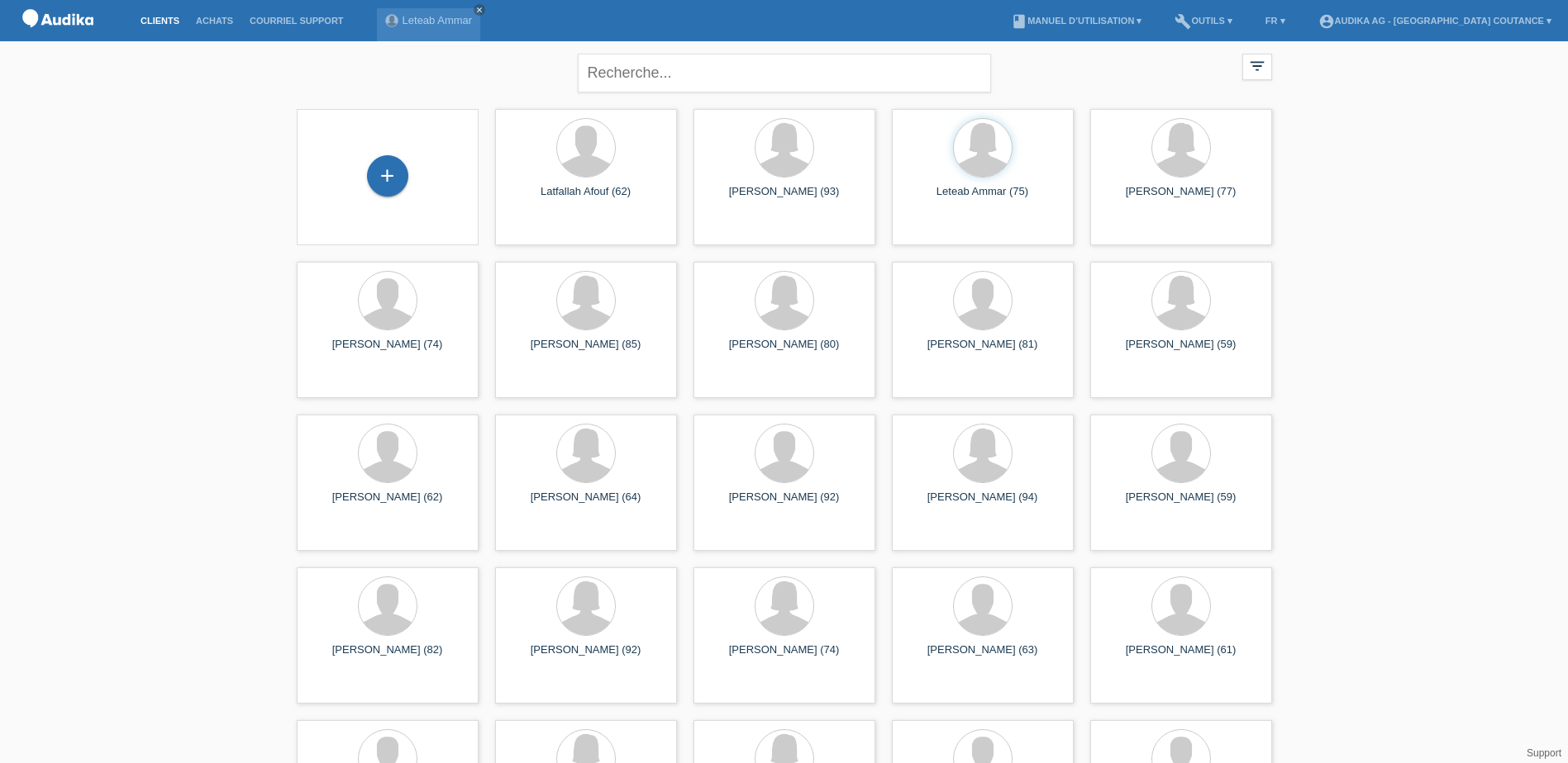
click at [721, 72] on input "text" at bounding box center [784, 72] width 413 height 38
type input "am"
click at [432, 19] on link "Leteab Ammar" at bounding box center [437, 20] width 70 height 12
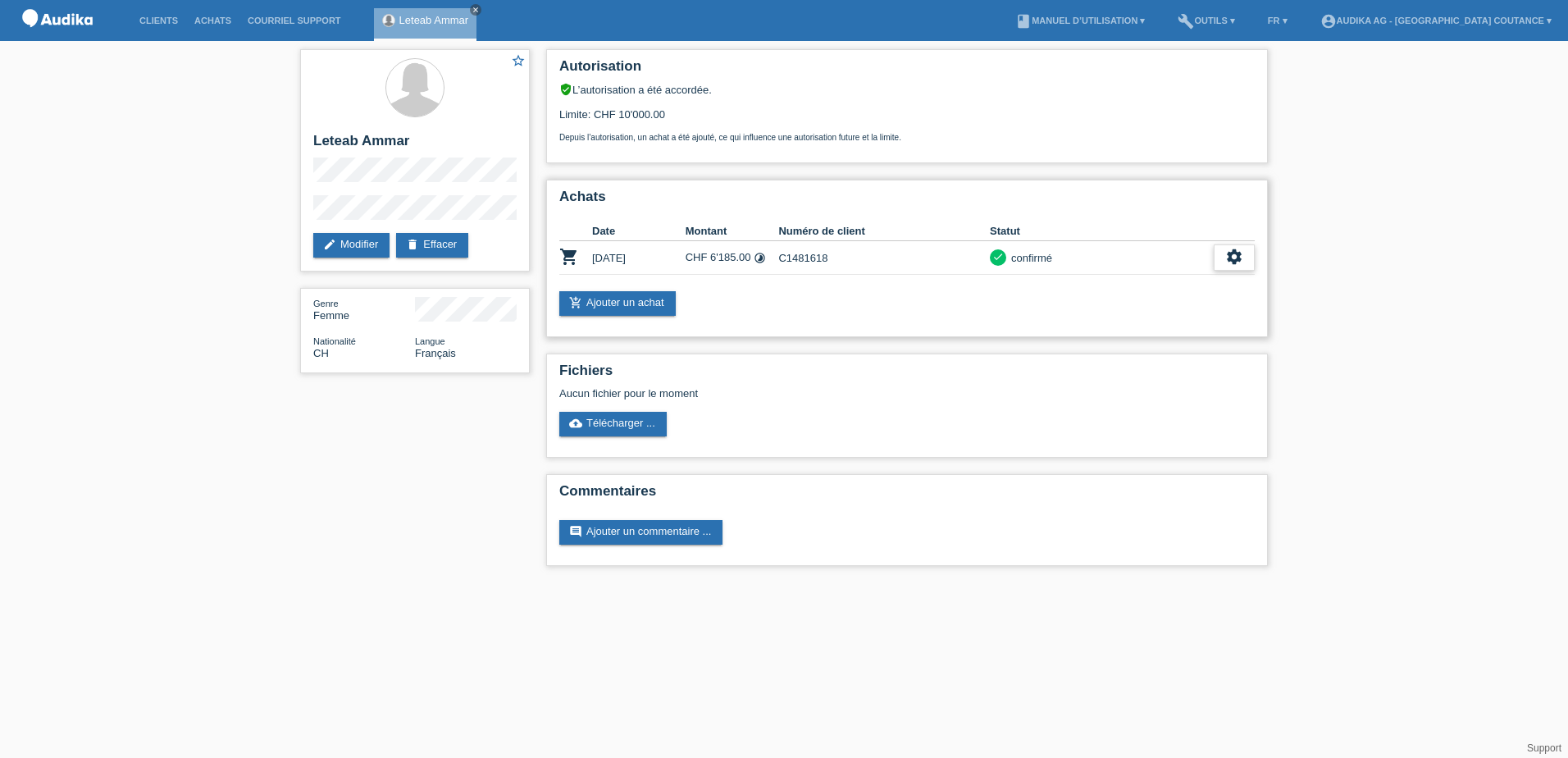
click at [1234, 255] on icon "settings" at bounding box center [1233, 256] width 18 height 18
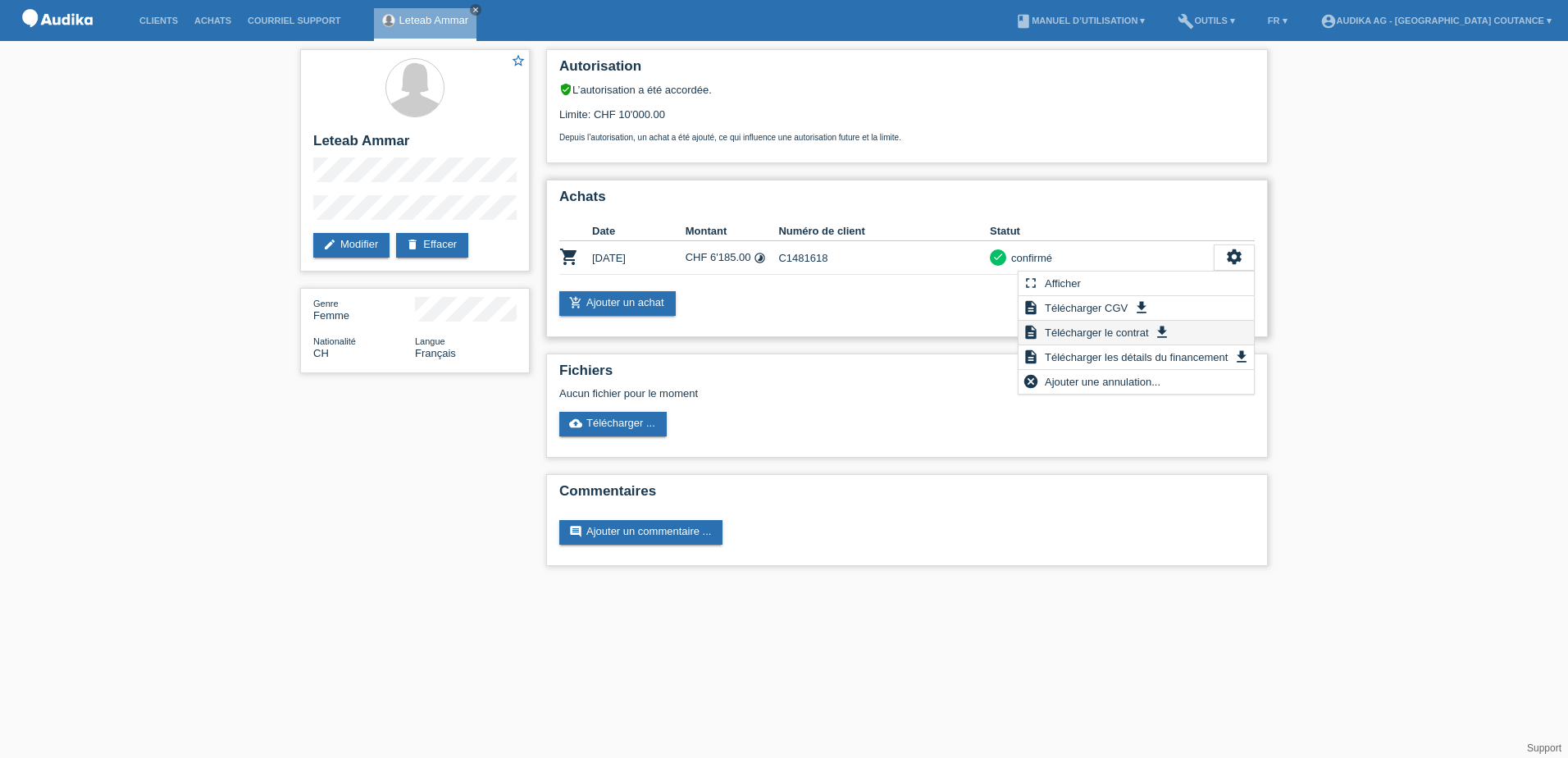
click at [1125, 331] on span "Télécharger le contrat" at bounding box center [1096, 332] width 108 height 20
